Goal: Task Accomplishment & Management: Manage account settings

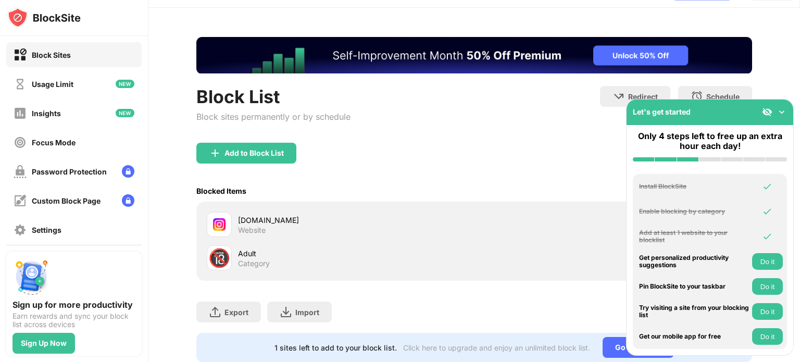
scroll to position [52, 0]
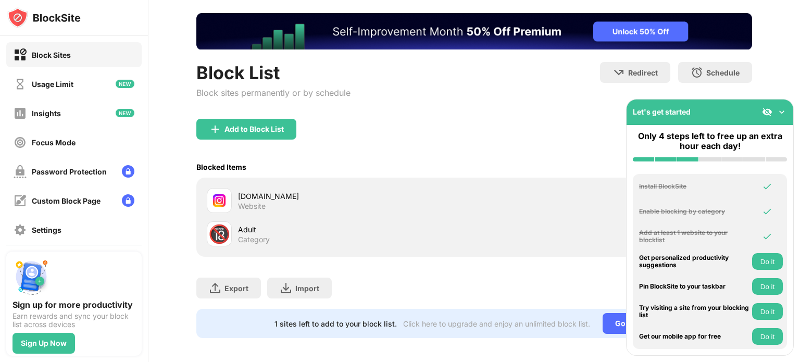
click at [553, 174] on div "Blocked Items Whitelist mode Block all websites except for those in your whitel…" at bounding box center [473, 166] width 555 height 21
click at [780, 111] on img at bounding box center [781, 112] width 10 height 10
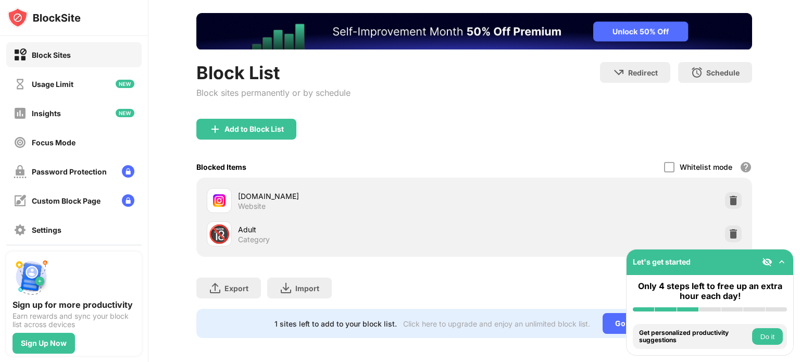
click at [725, 200] on div at bounding box center [733, 200] width 17 height 17
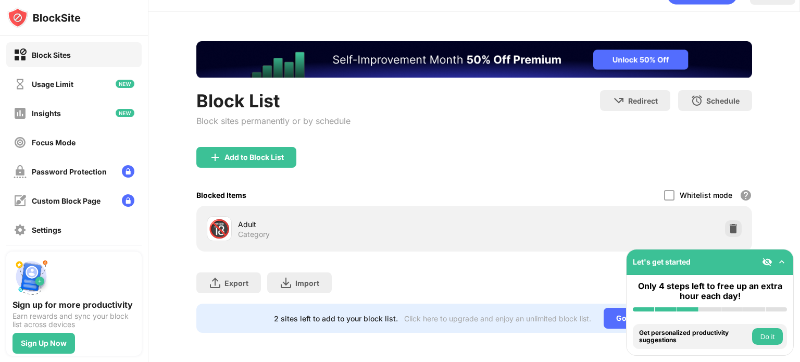
scroll to position [31, 0]
click at [721, 206] on div "🔞 Adult Category" at bounding box center [473, 229] width 555 height 46
click at [728, 224] on img at bounding box center [733, 228] width 10 height 10
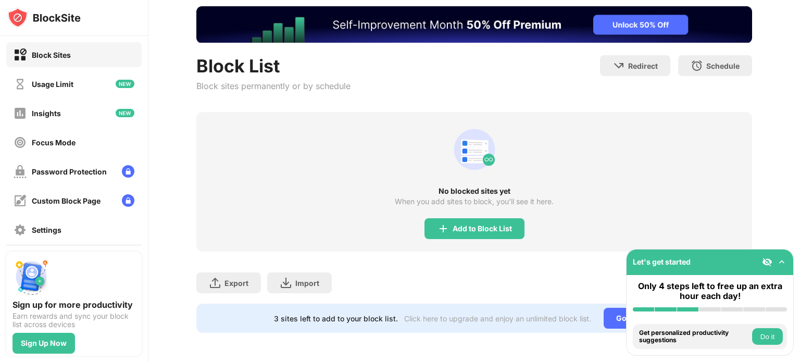
scroll to position [66, 0]
click at [467, 227] on div "Add to Block List" at bounding box center [474, 228] width 100 height 21
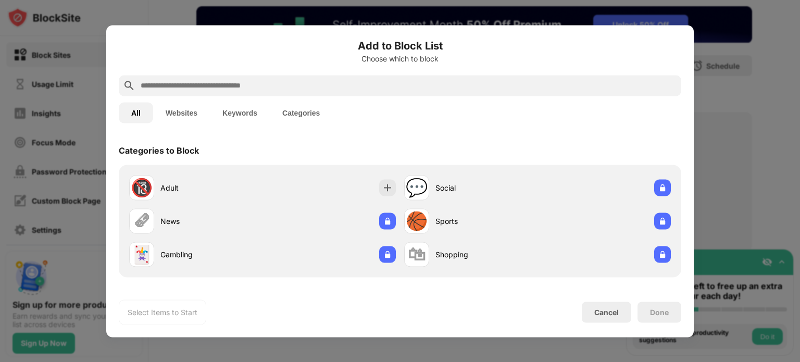
click at [182, 112] on button "Websites" at bounding box center [181, 112] width 57 height 21
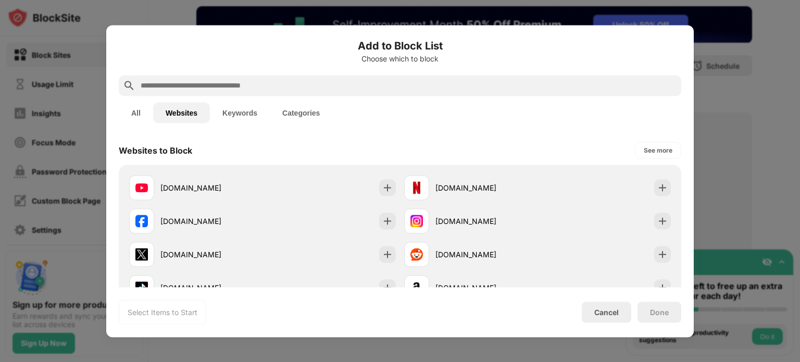
click at [252, 107] on button "Keywords" at bounding box center [240, 112] width 60 height 21
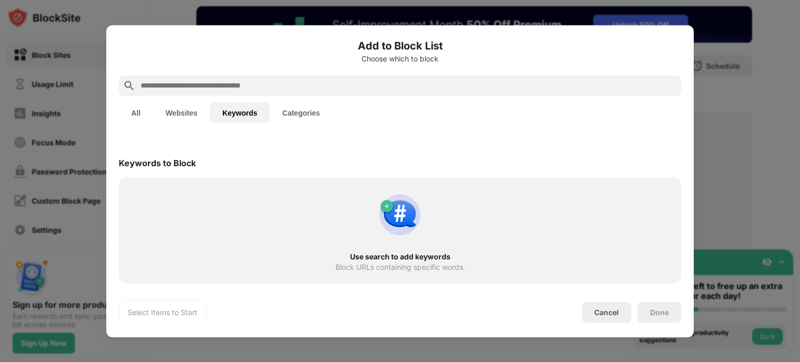
click at [291, 114] on button "Categories" at bounding box center [301, 112] width 62 height 21
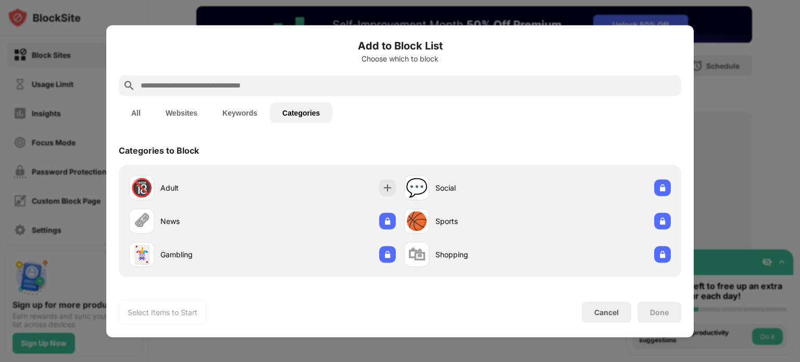
click at [134, 111] on button "All" at bounding box center [136, 112] width 34 height 21
click at [85, 76] on div at bounding box center [400, 181] width 800 height 362
